Goal: Check status: Check status

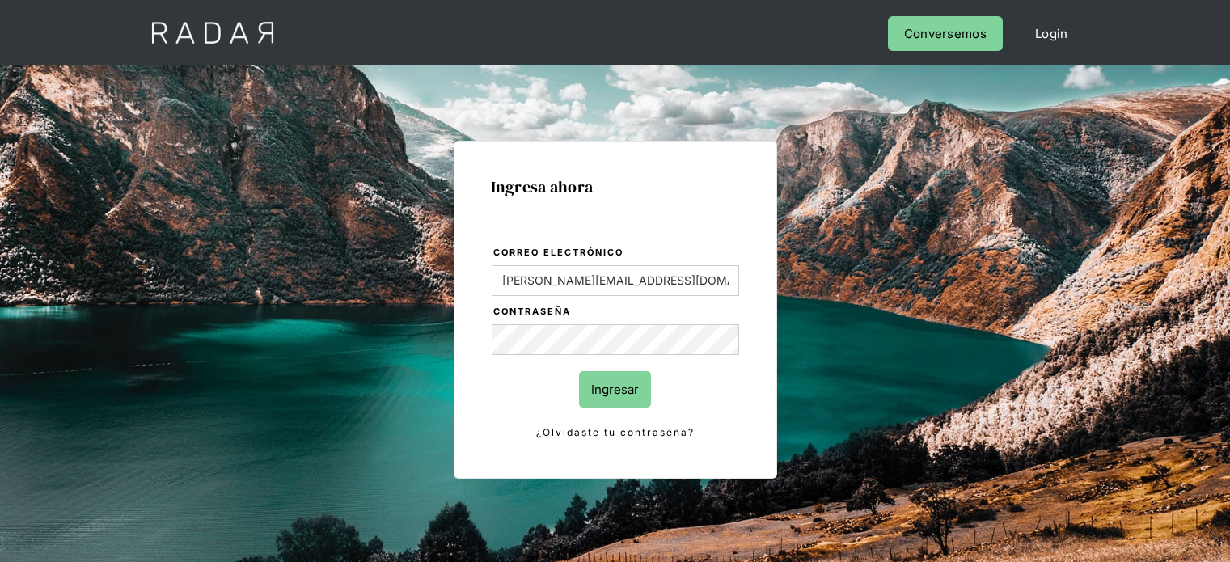
click at [624, 404] on input "Ingresar" at bounding box center [615, 389] width 72 height 36
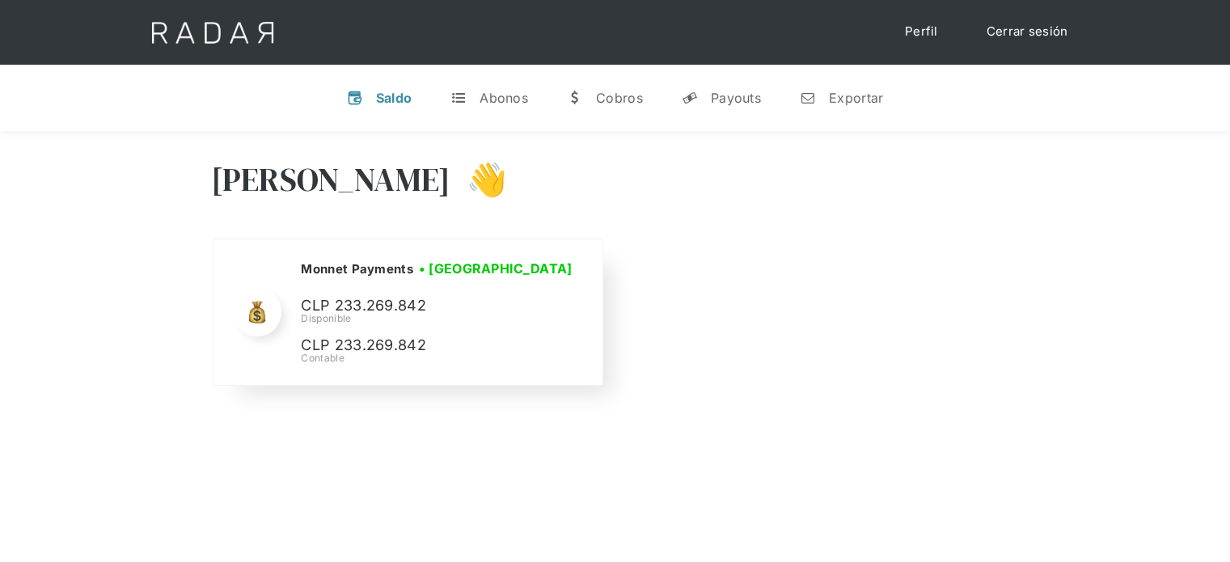
click at [395, 303] on p "CLP 233.269.842" at bounding box center [422, 305] width 243 height 23
copy p "233.269.842"
